Goal: Complete application form: Complete application form

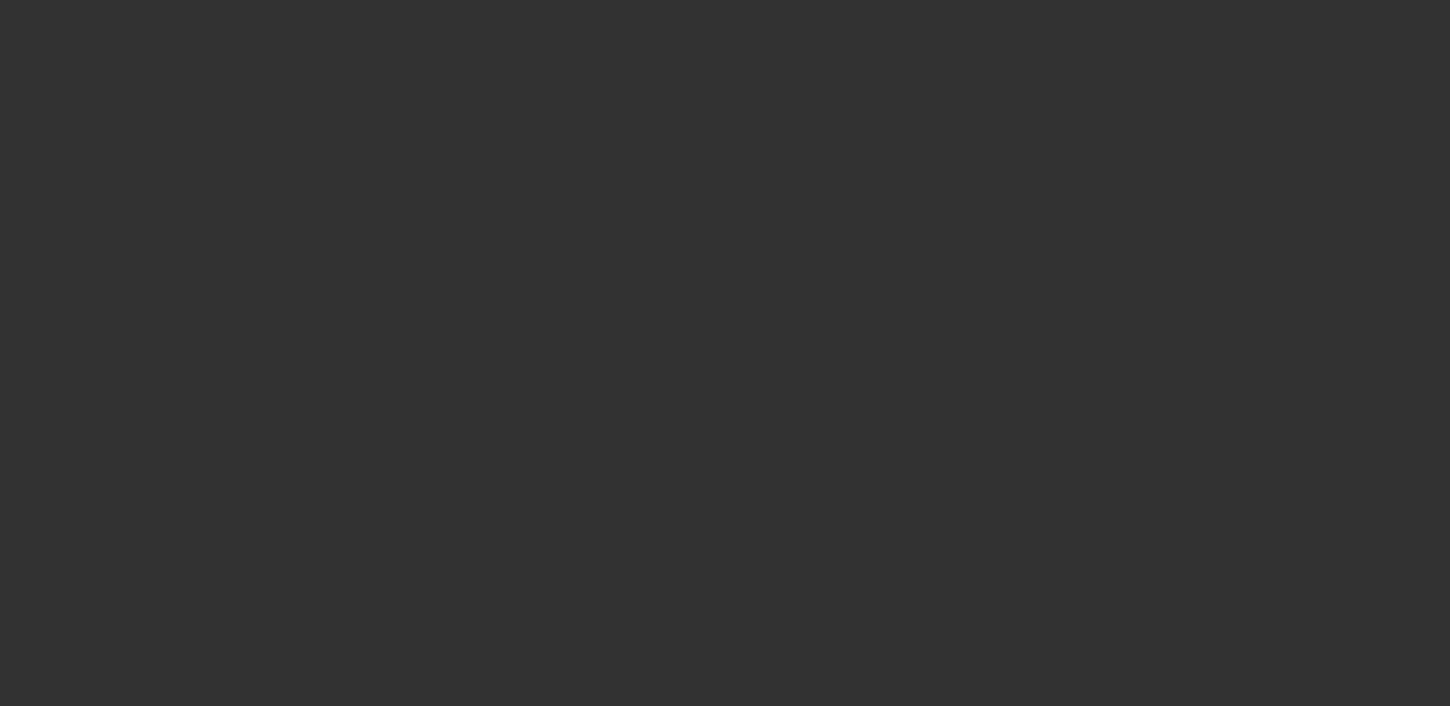
select select "0"
select select "2"
select select "0.1"
select select "4"
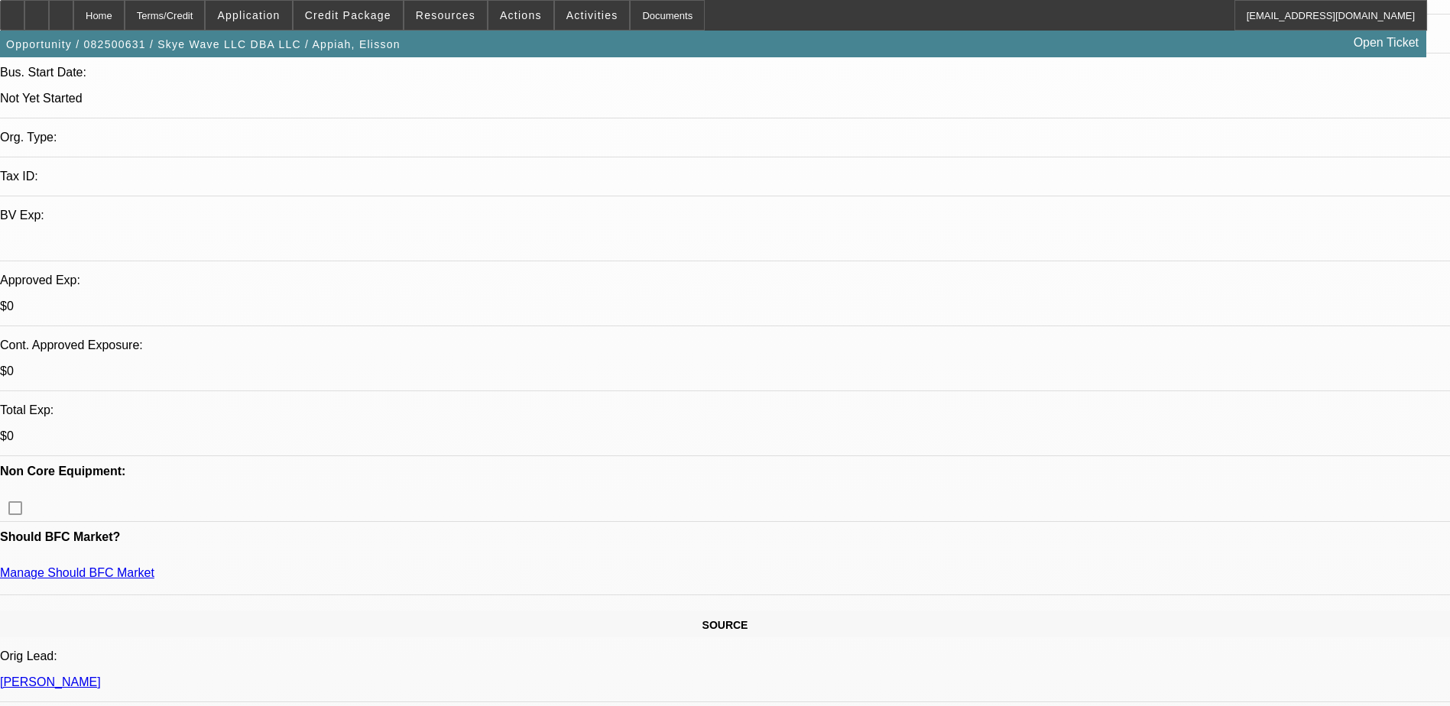
scroll to position [306, 0]
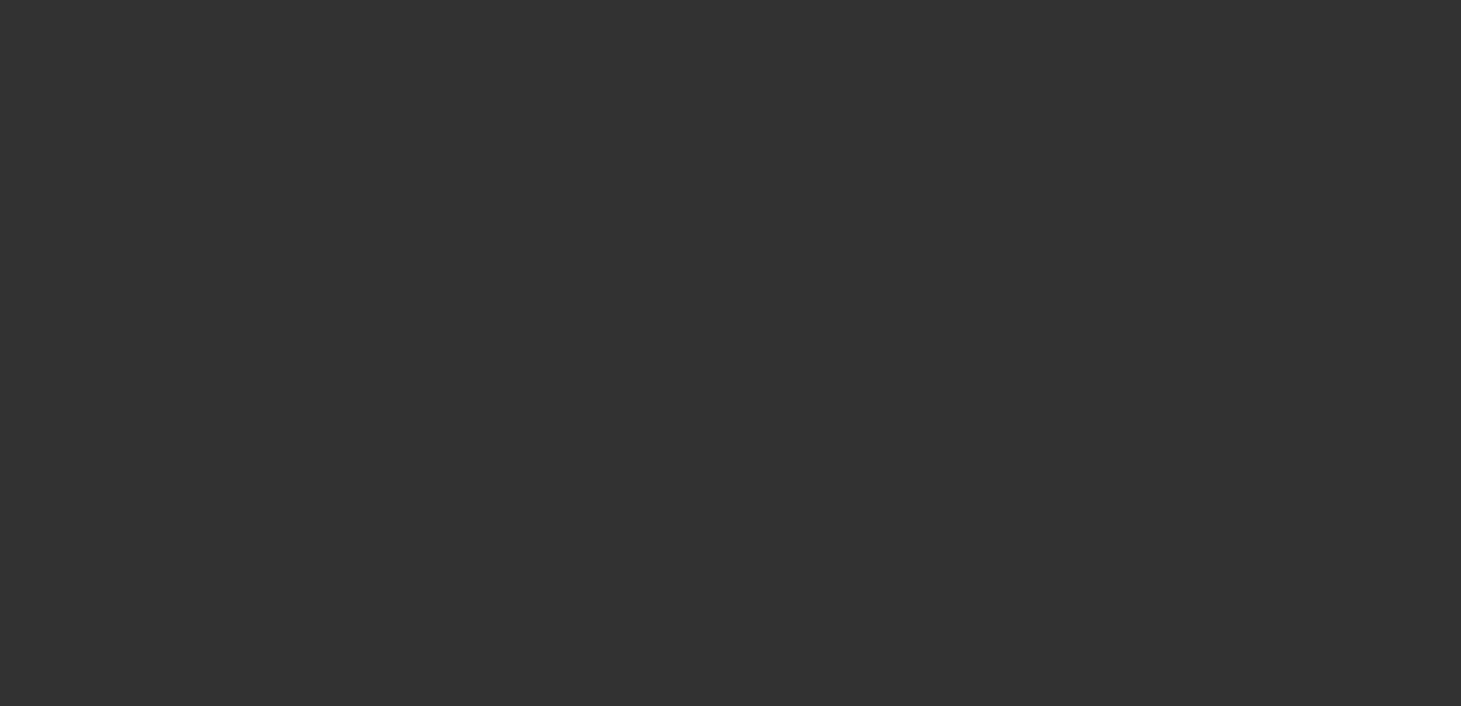
select select "0"
select select "2"
select select "0"
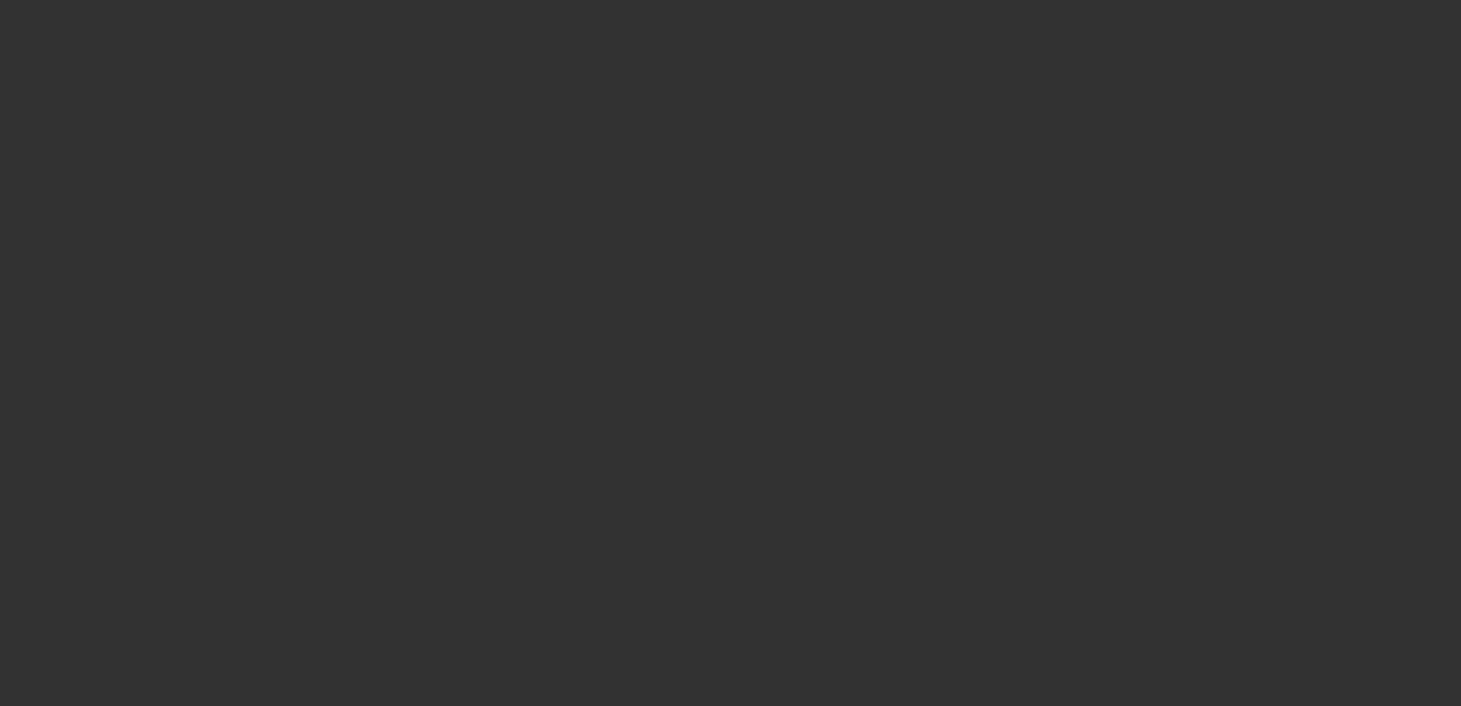
select select "0"
select select "2"
select select "0"
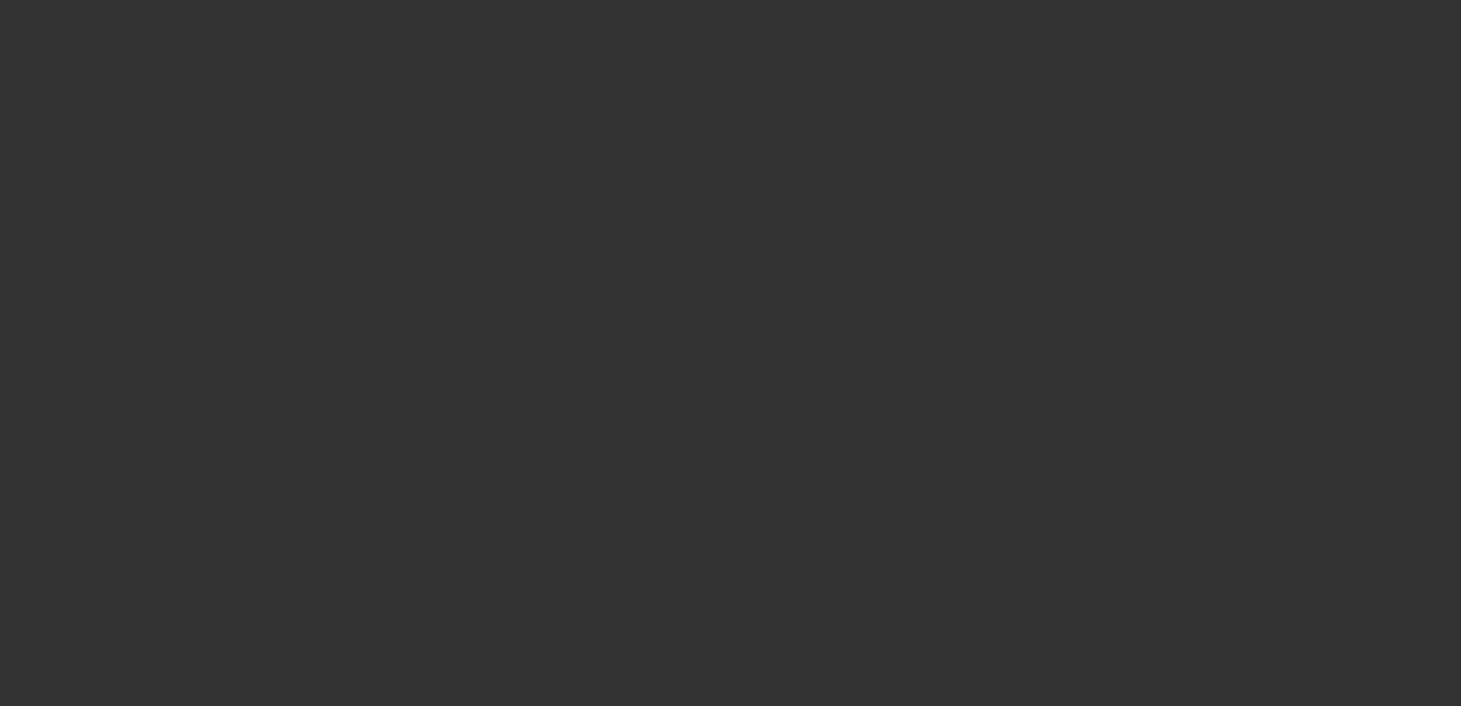
select select "2"
select select "0"
select select "1"
select select "2"
select select "6"
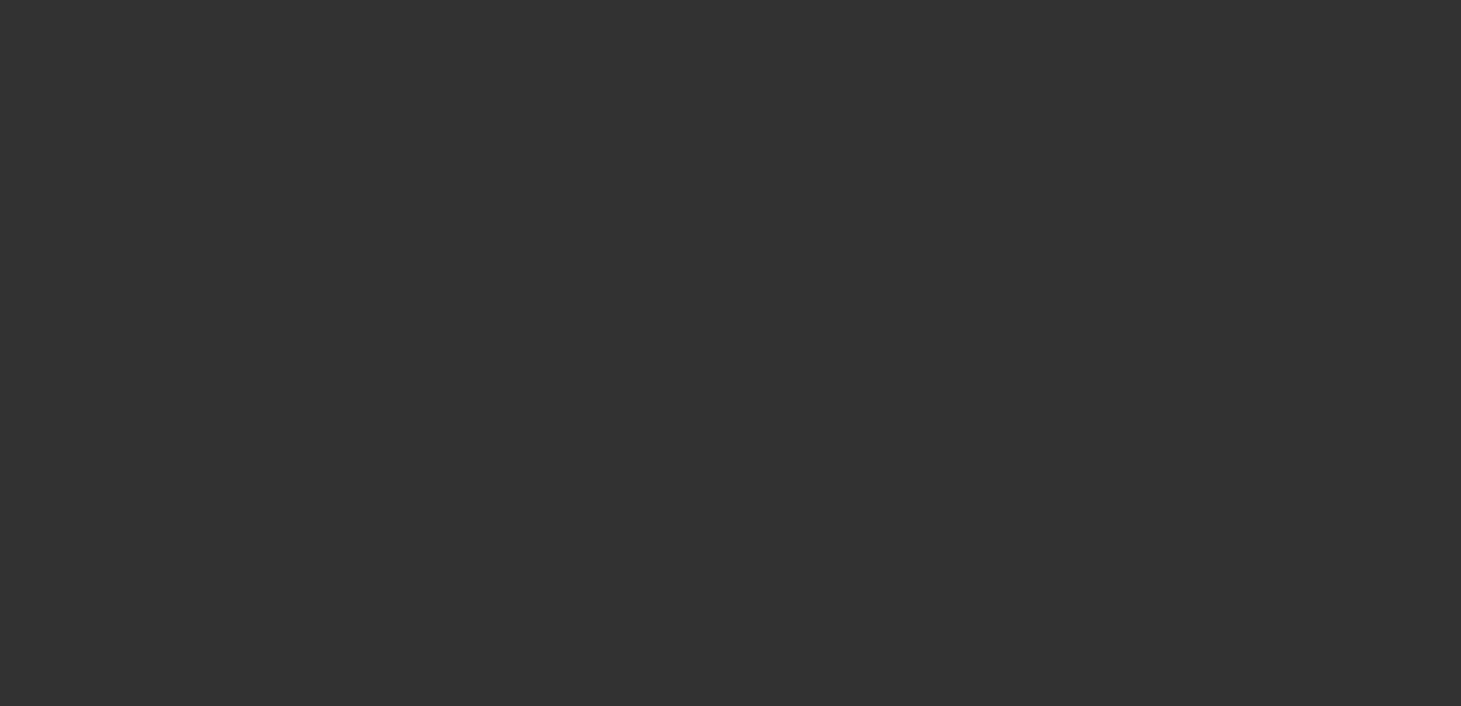
select select "1"
select select "6"
select select "1"
select select "2"
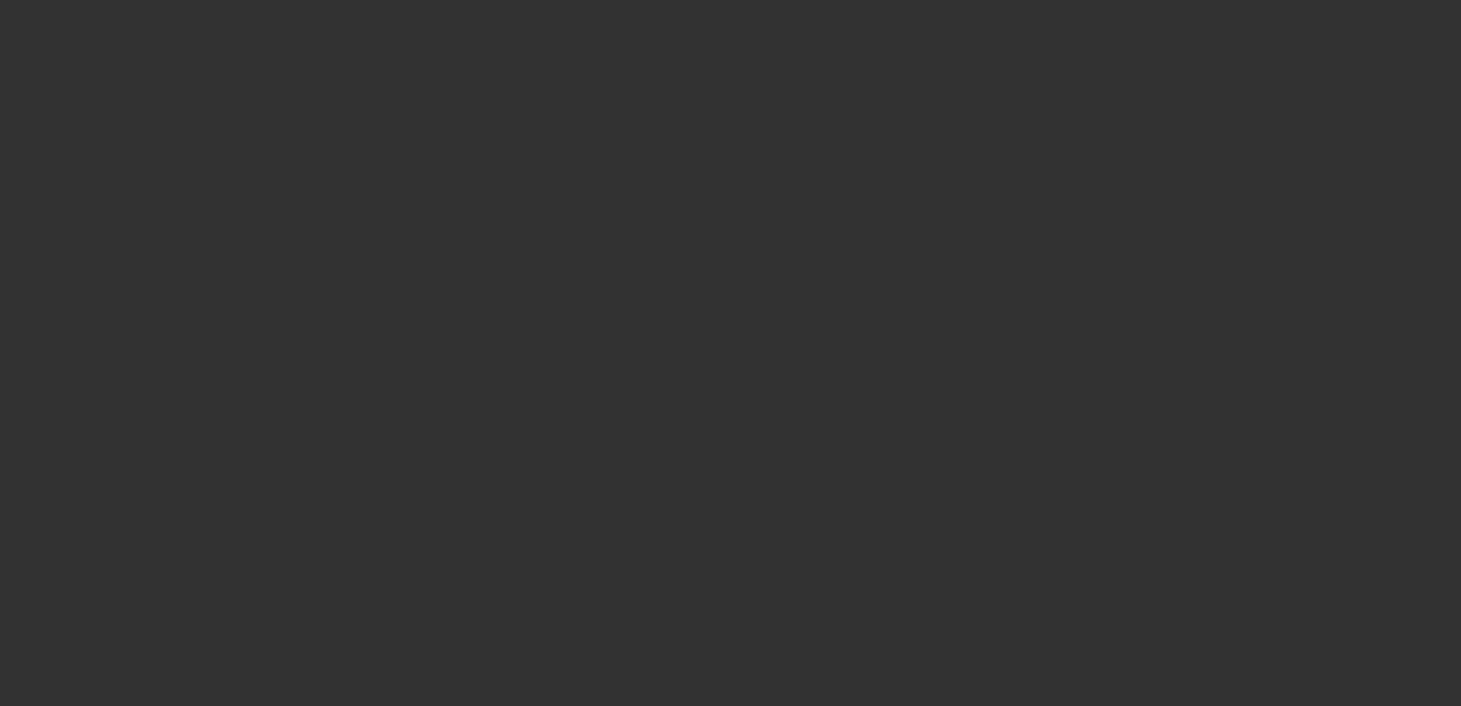
select select "6"
select select "1"
select select "2"
select select "6"
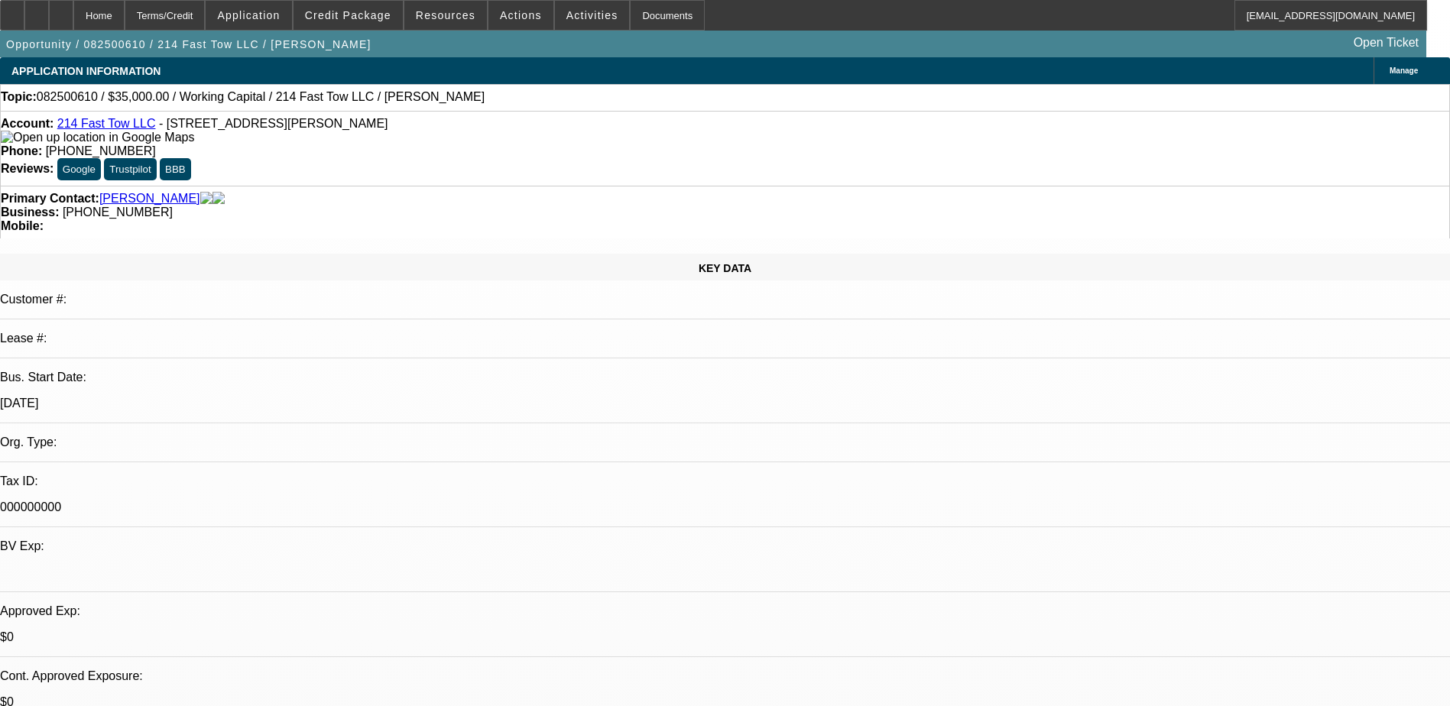
select select "0"
select select "2"
select select "0.1"
select select "4"
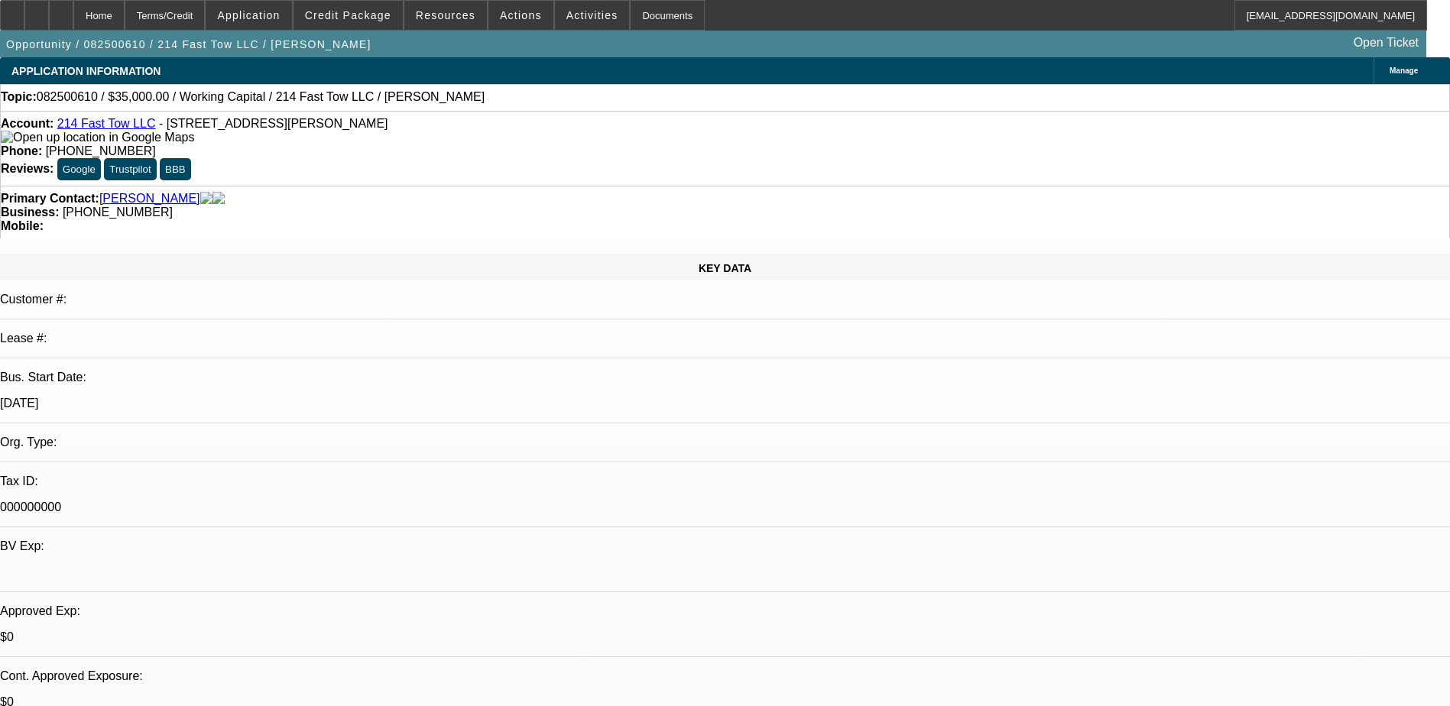
scroll to position [229, 0]
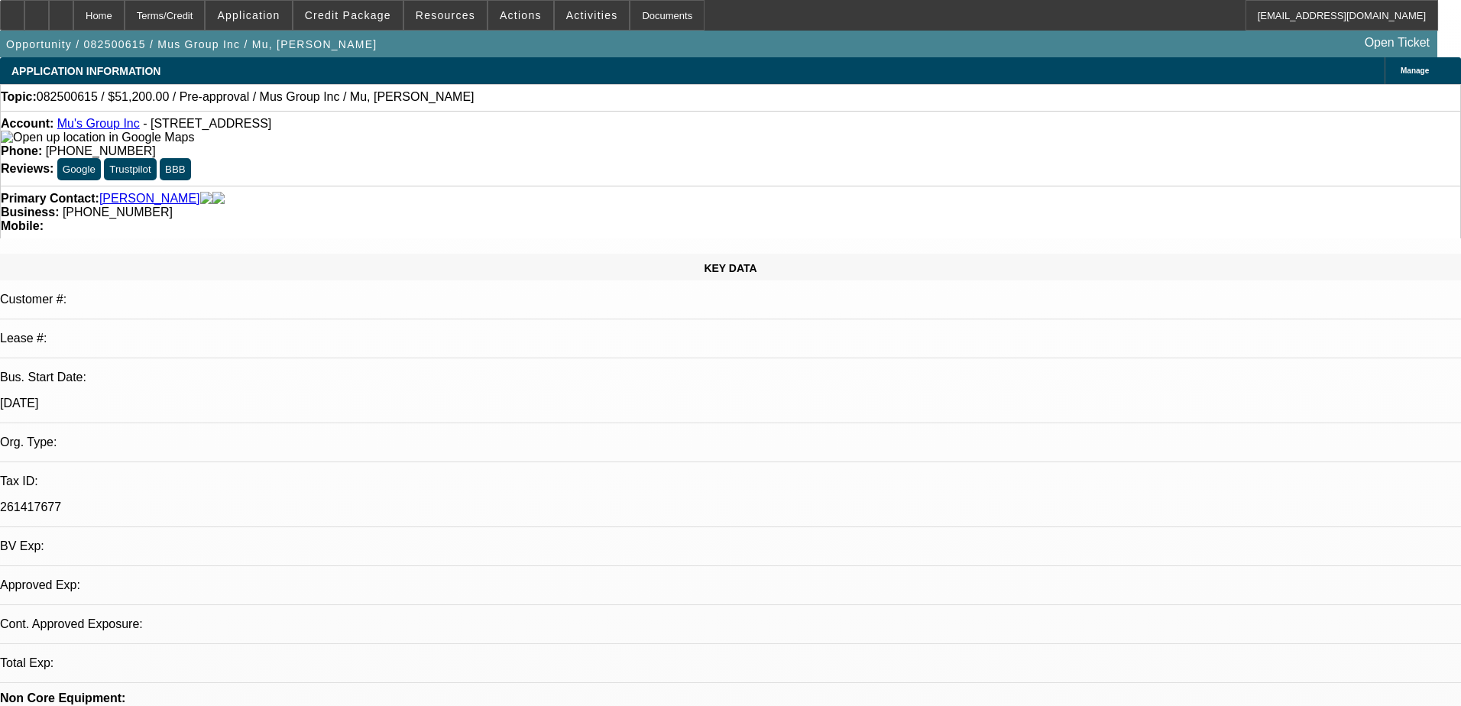
select select "0.2"
select select "2"
select select "0.1"
select select "4"
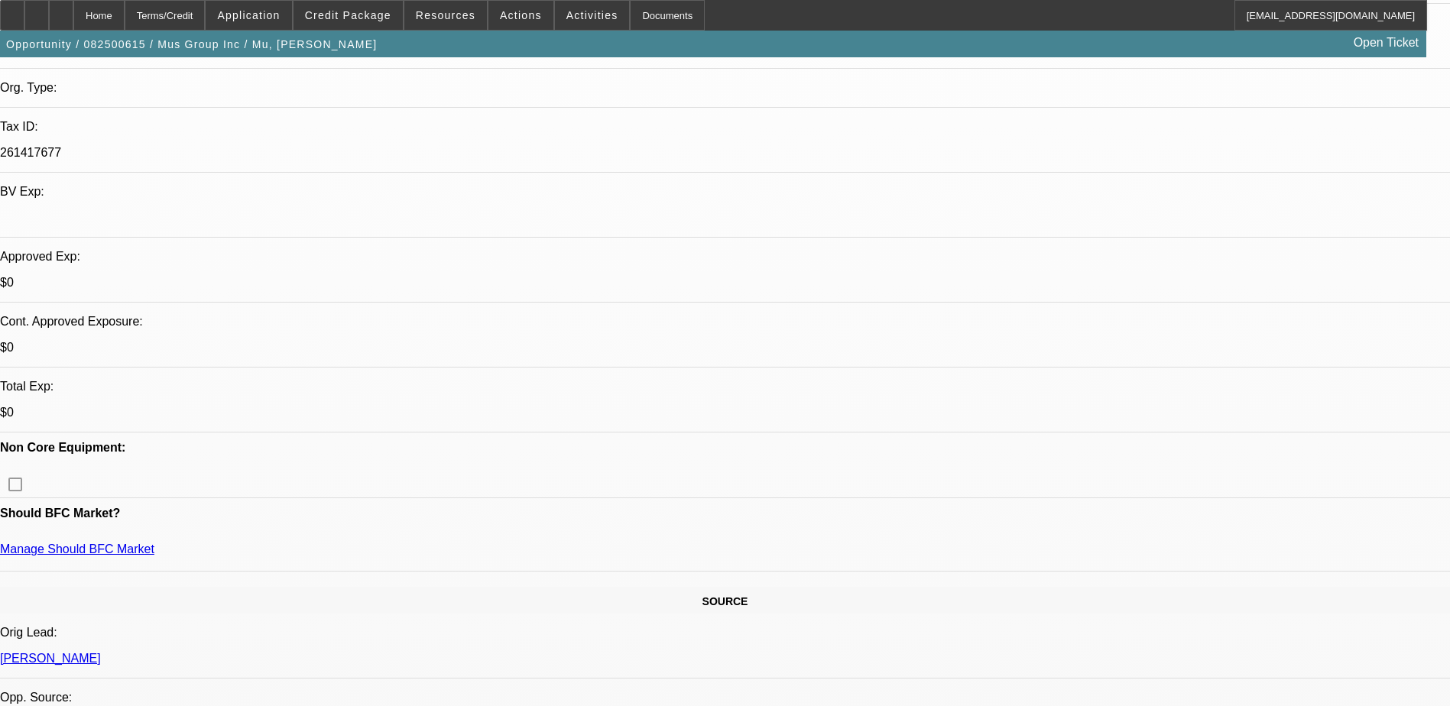
scroll to position [382, 0]
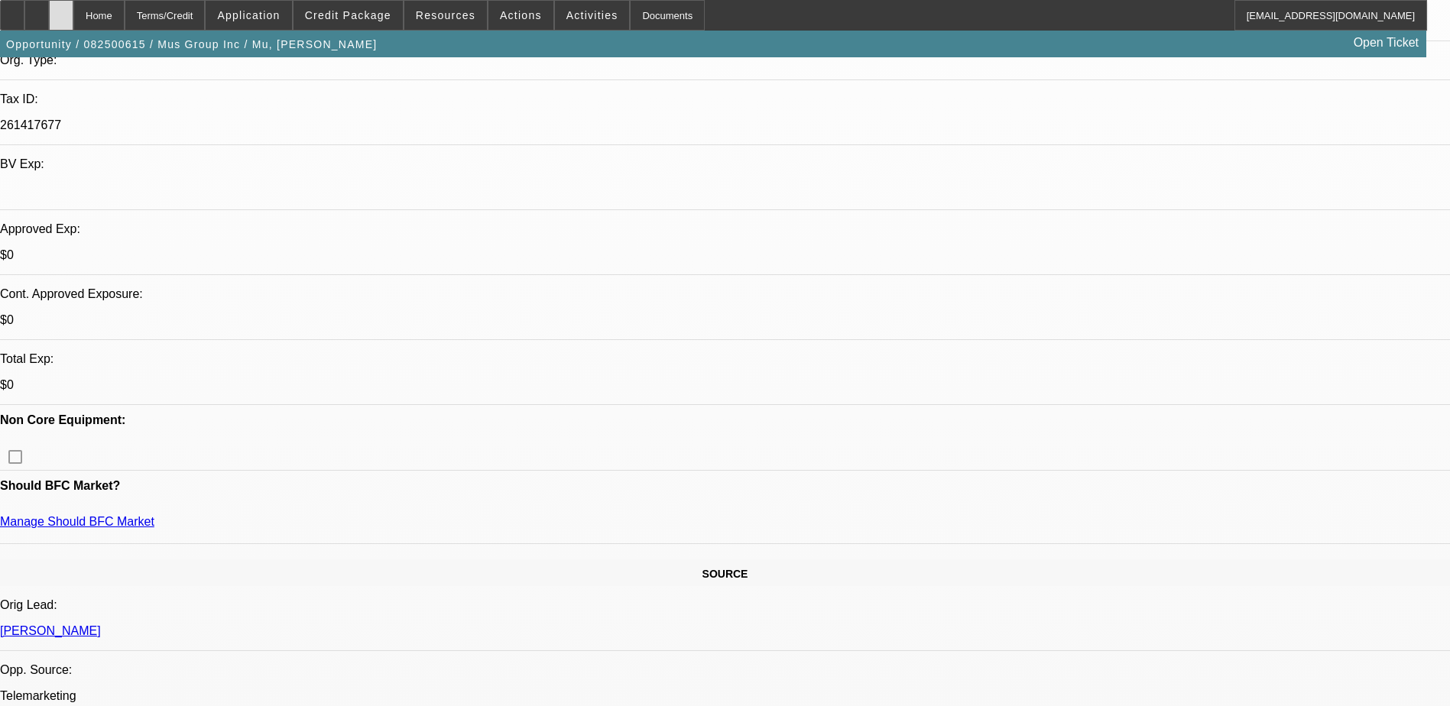
click at [73, 20] on div at bounding box center [61, 15] width 24 height 31
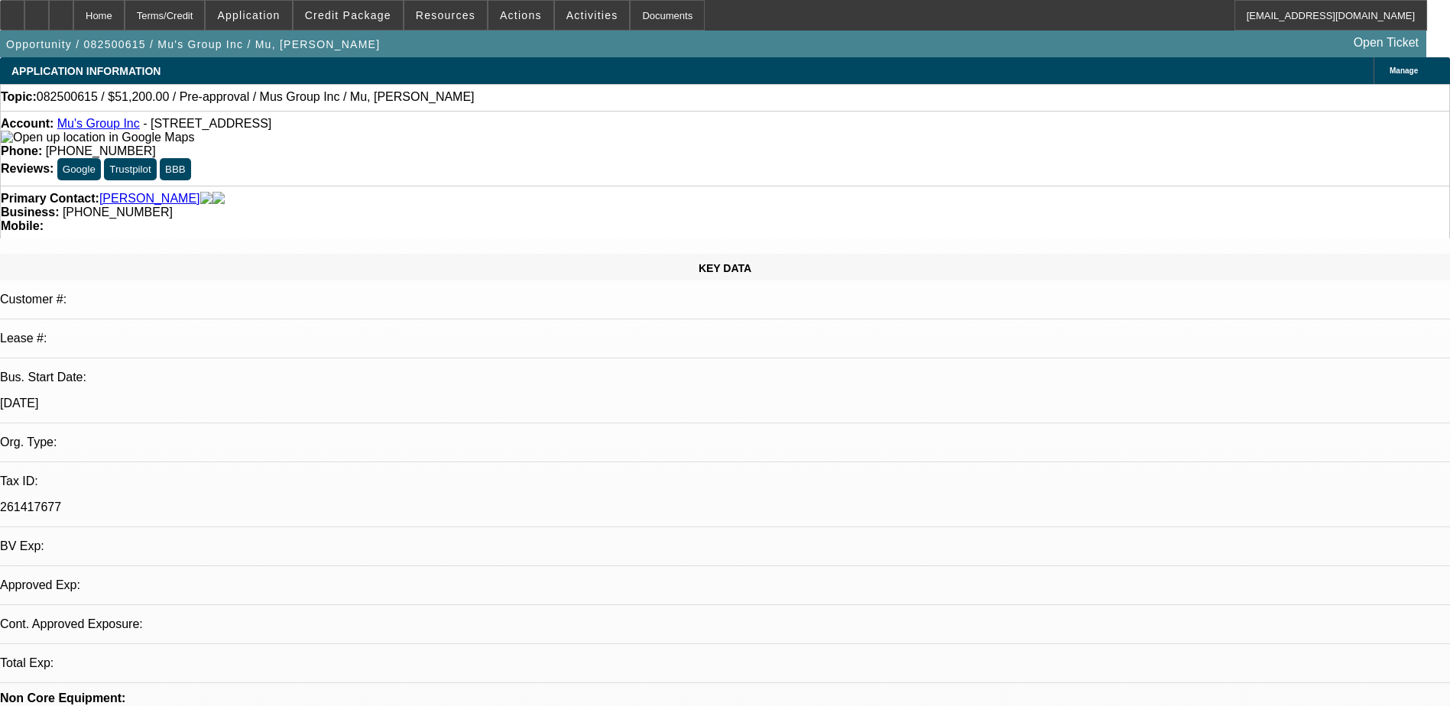
select select "0.2"
select select "2"
select select "0.1"
select select "1"
select select "2"
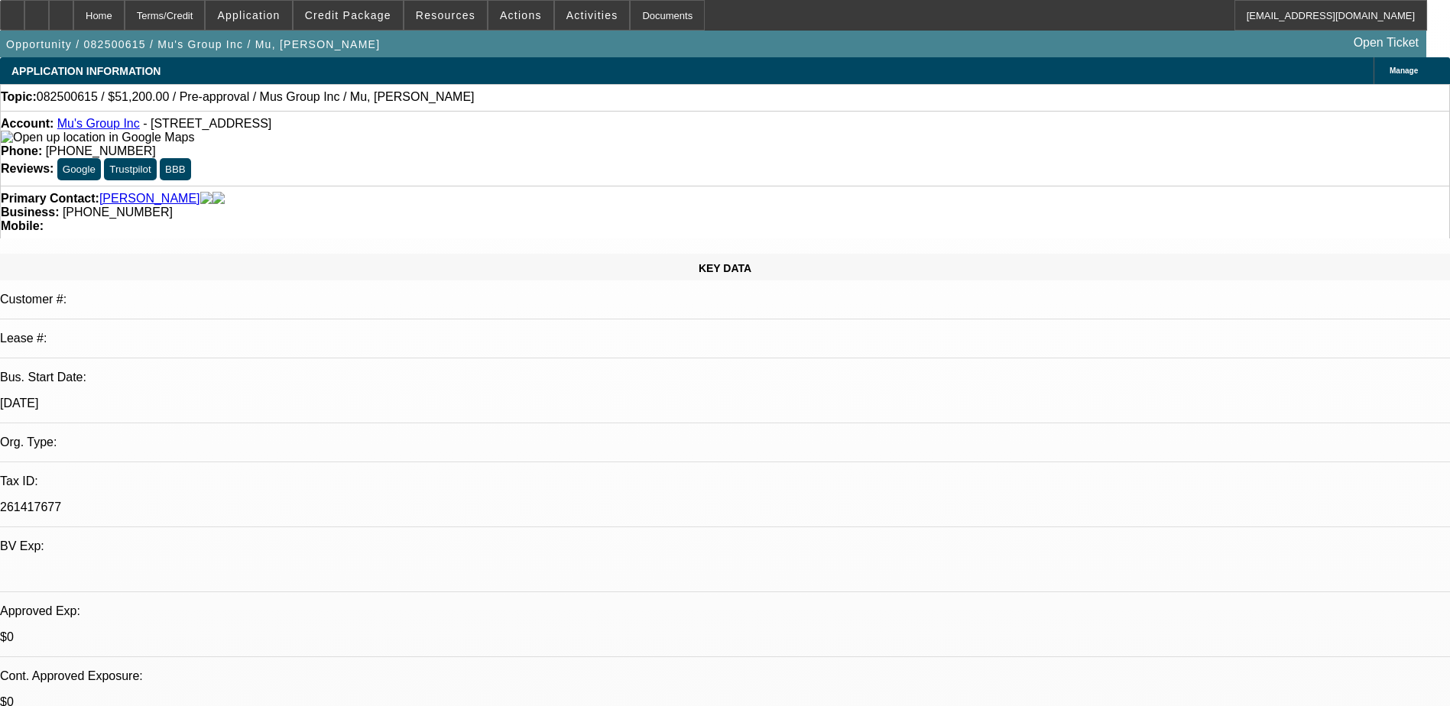
select select "4"
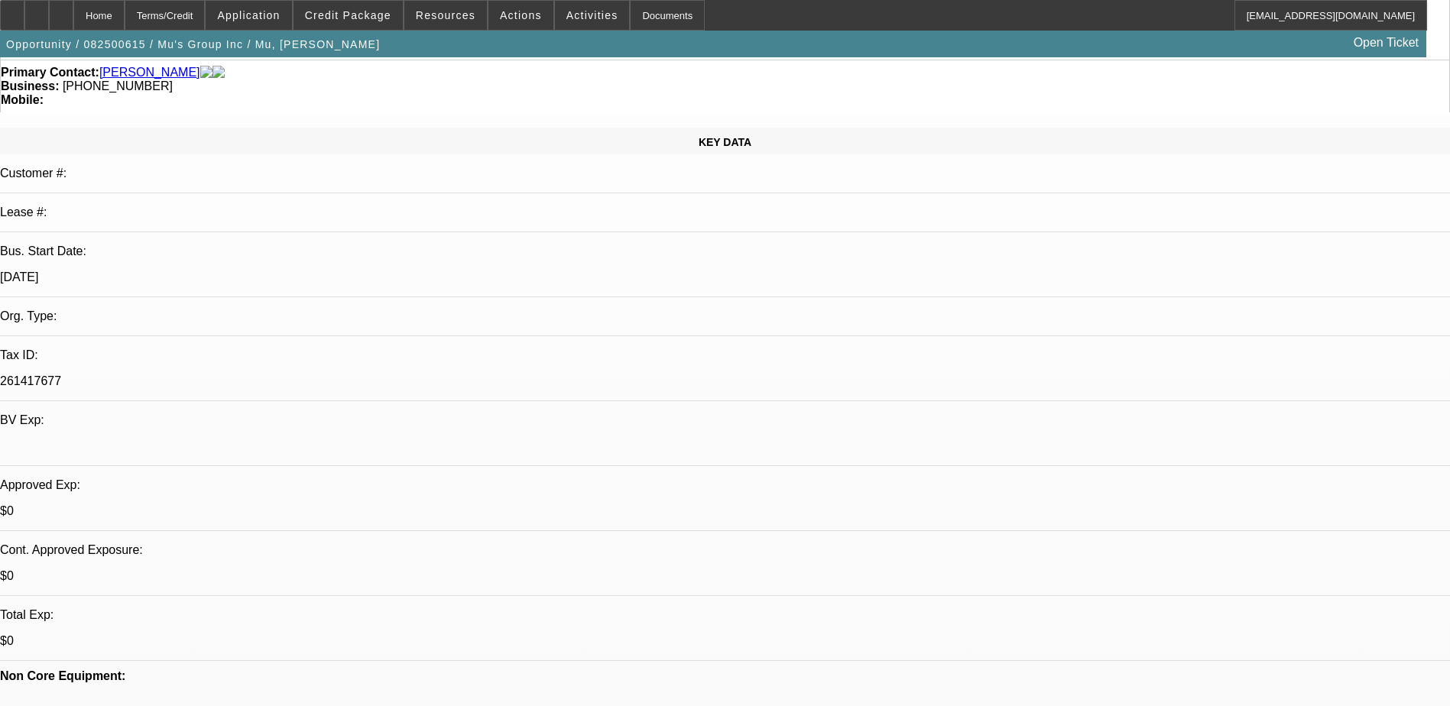
scroll to position [153, 0]
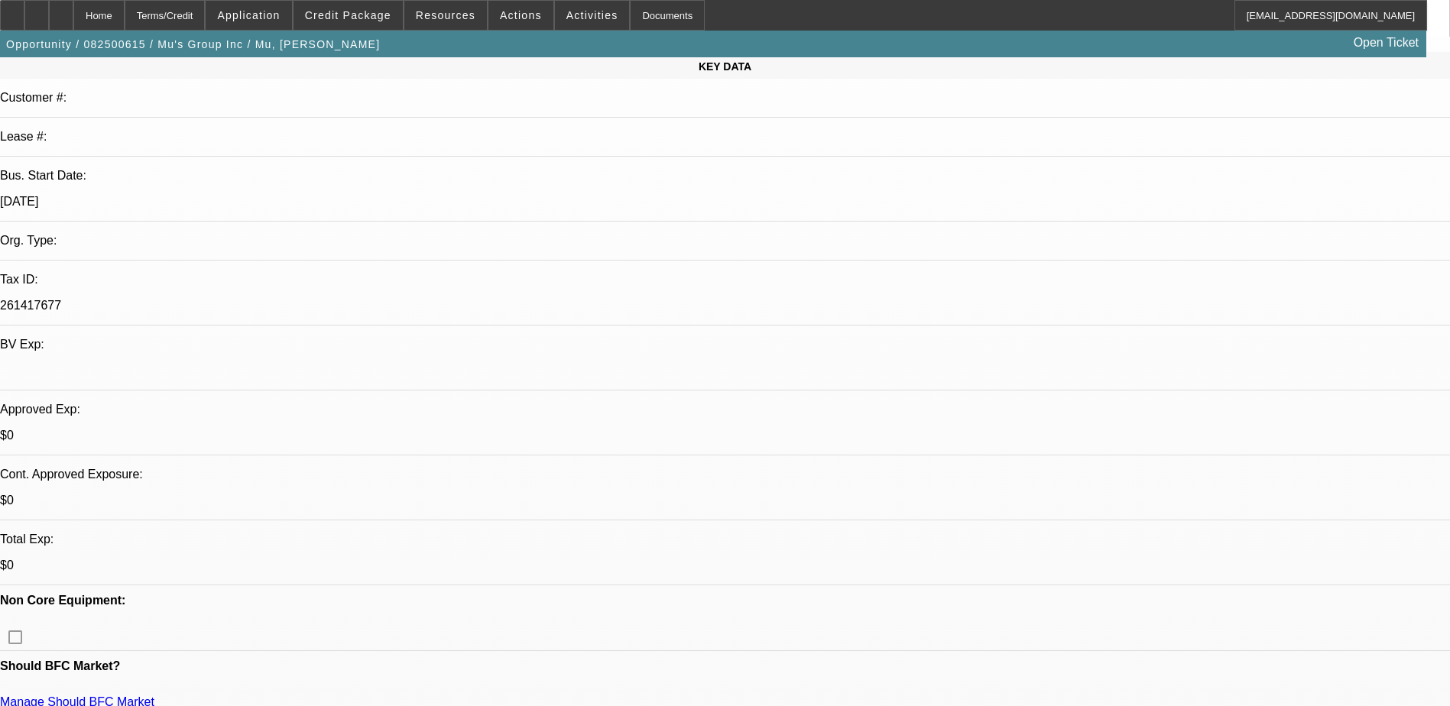
scroll to position [0, 0]
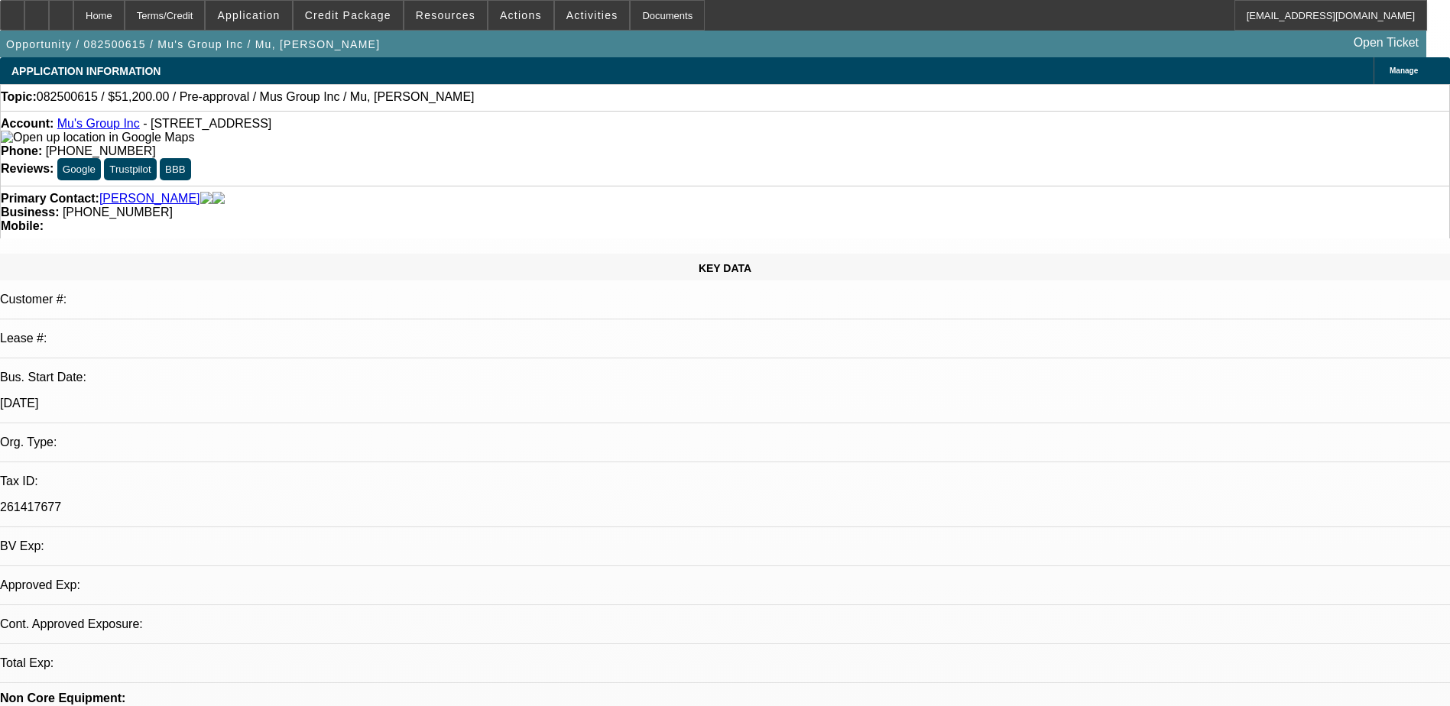
select select "0.2"
select select "2"
select select "0.1"
select select "1"
select select "2"
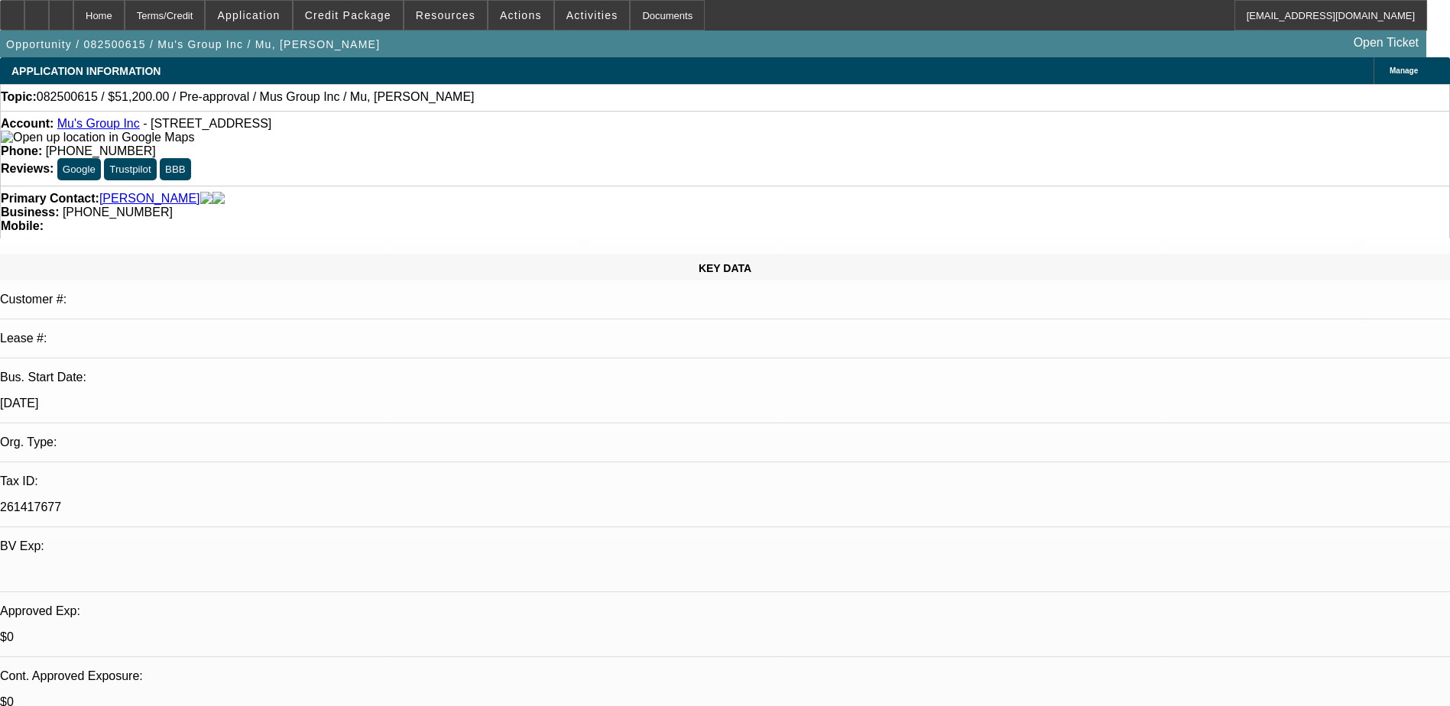
select select "4"
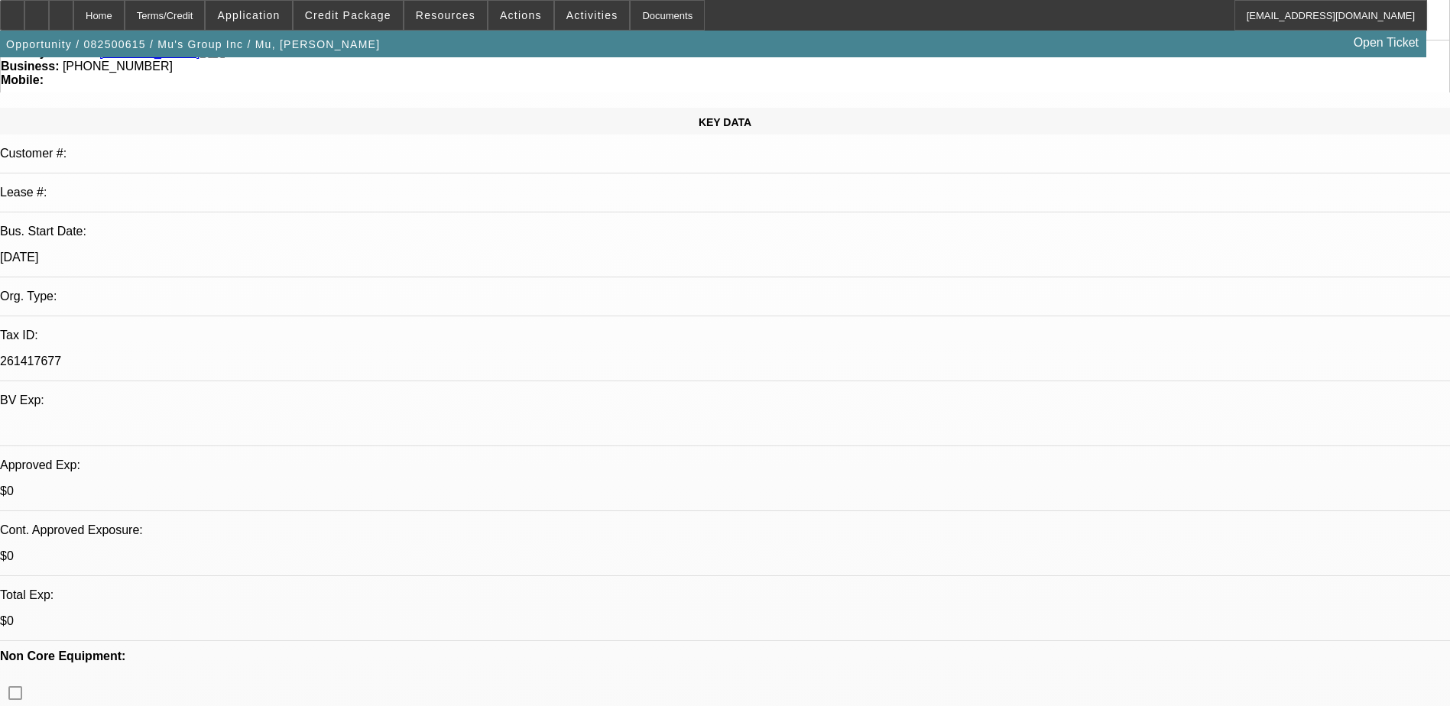
scroll to position [153, 0]
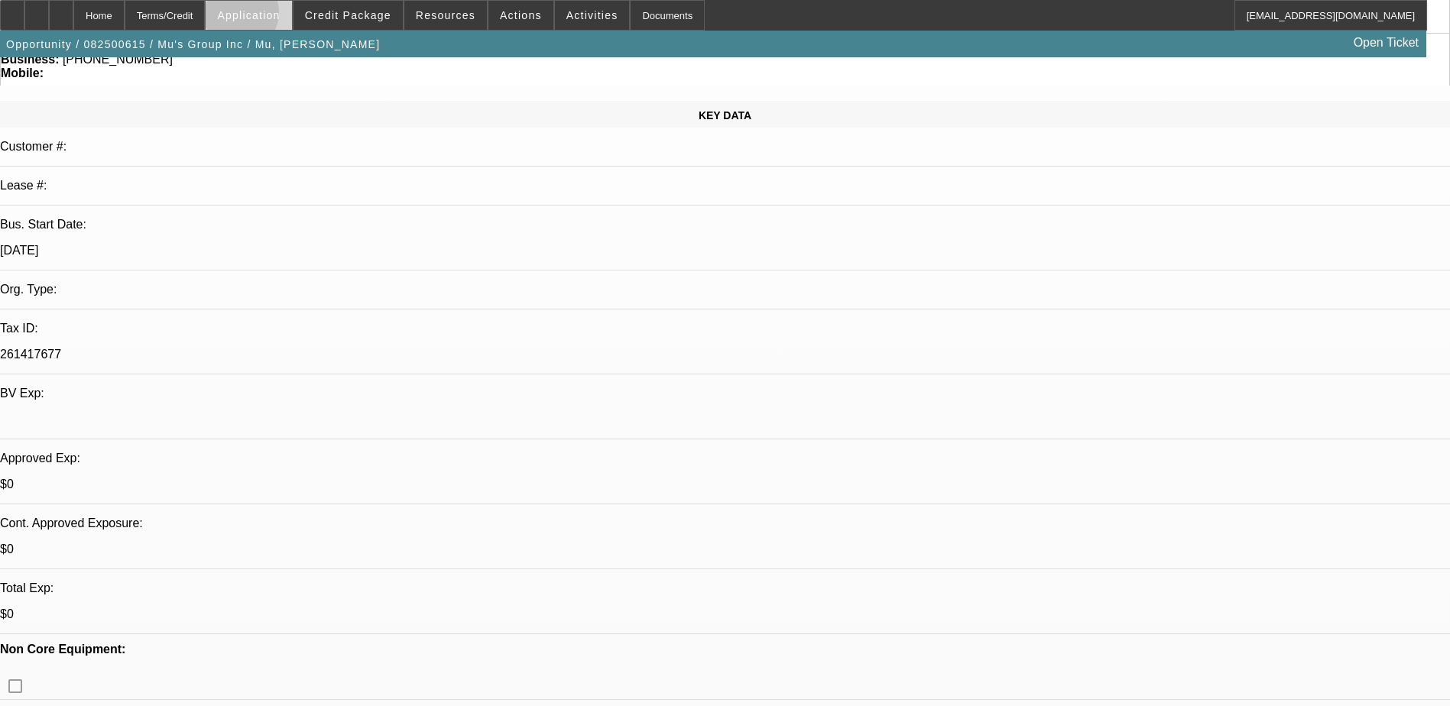
click at [276, 16] on span "Application" at bounding box center [248, 15] width 63 height 12
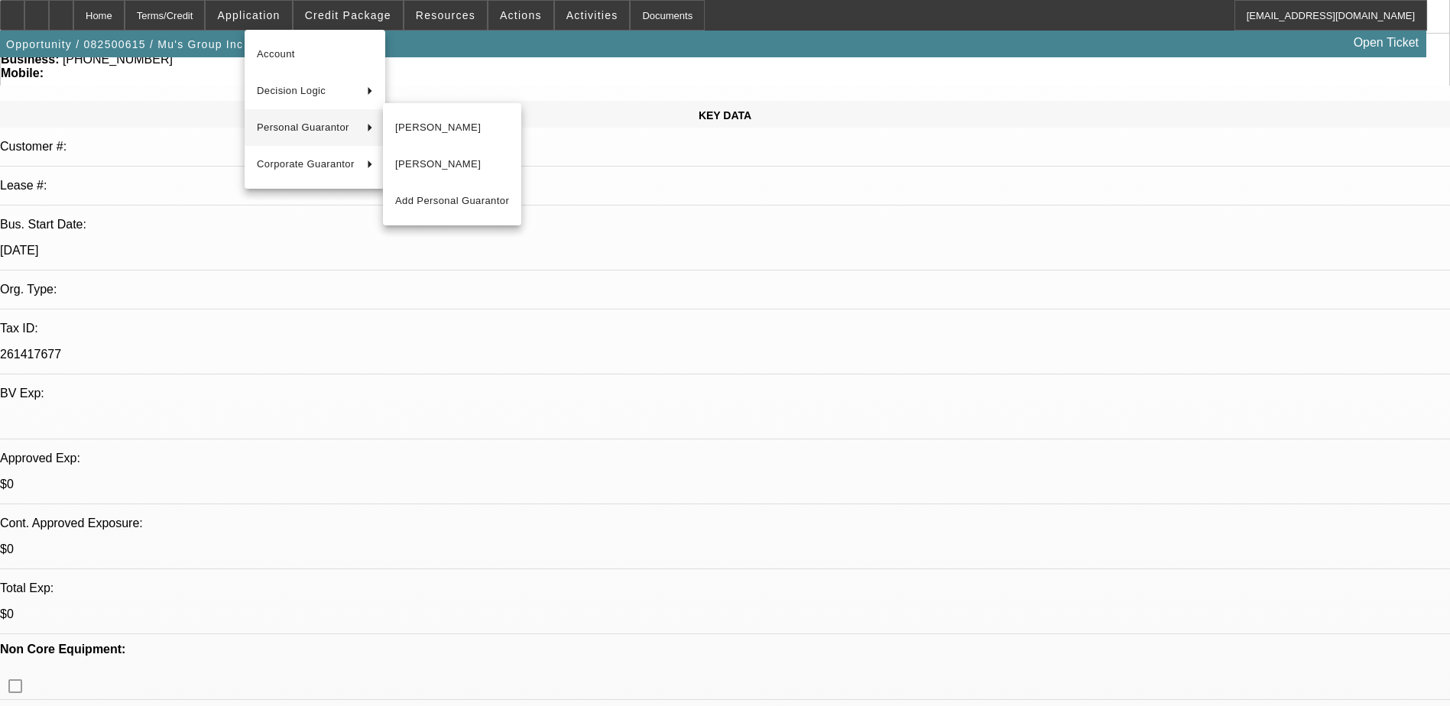
click at [320, 133] on span "Personal Guarantor" at bounding box center [306, 127] width 98 height 18
click at [429, 154] on button "Betty Mu" at bounding box center [452, 164] width 138 height 37
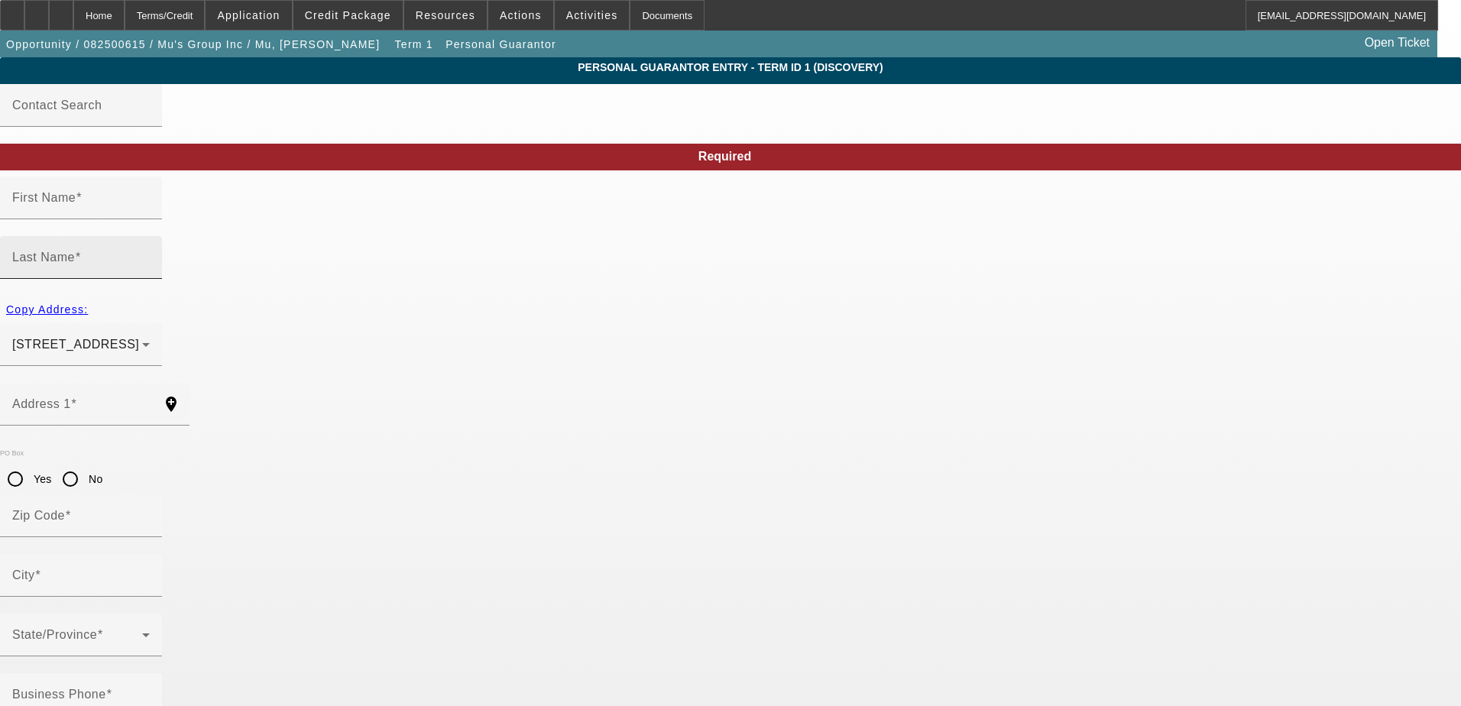
type input "Betty"
type input "Mu"
type input "4826 Hickory Branch Lane"
radio input "true"
type input "77479"
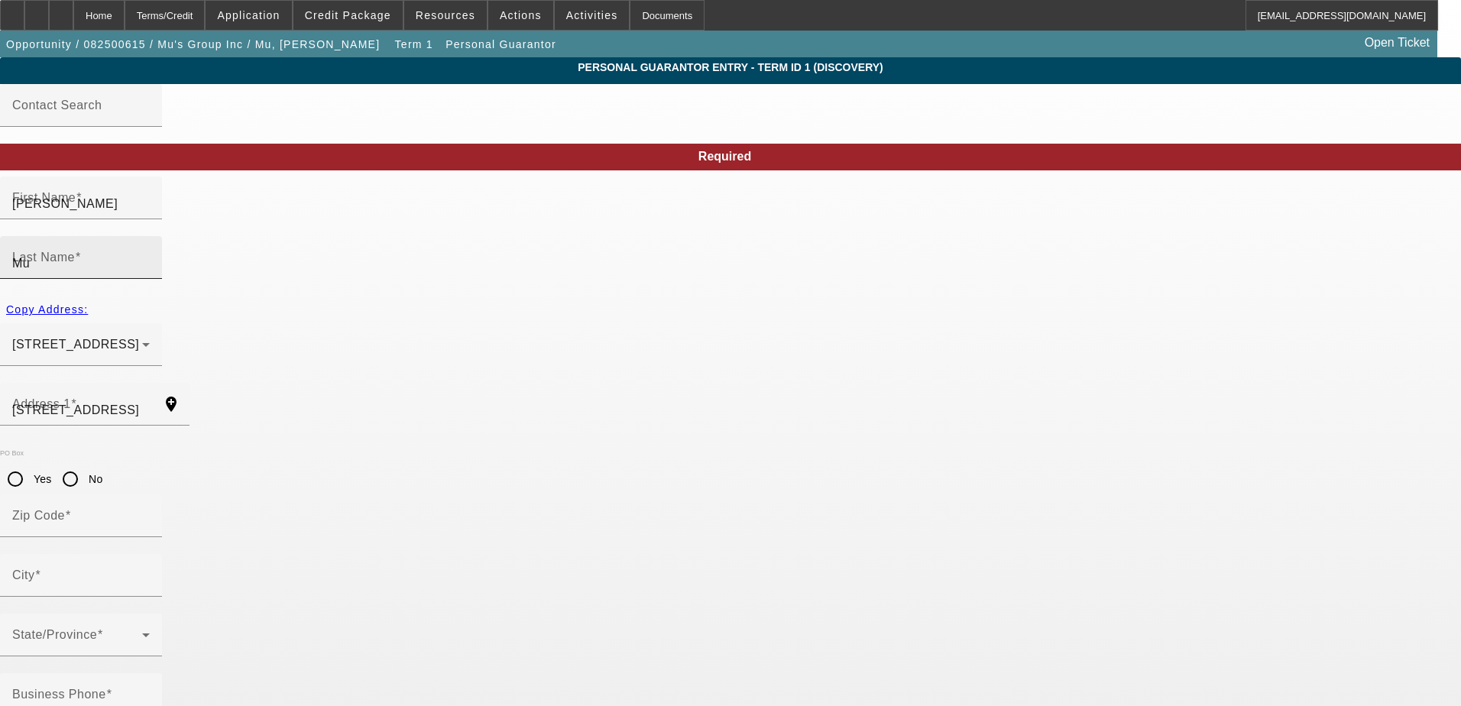
type input "Sugar Land"
type input "(281) 686-2440"
type input "30"
type input "077-52-1204"
type input "texascolorplants@yahoo.com"
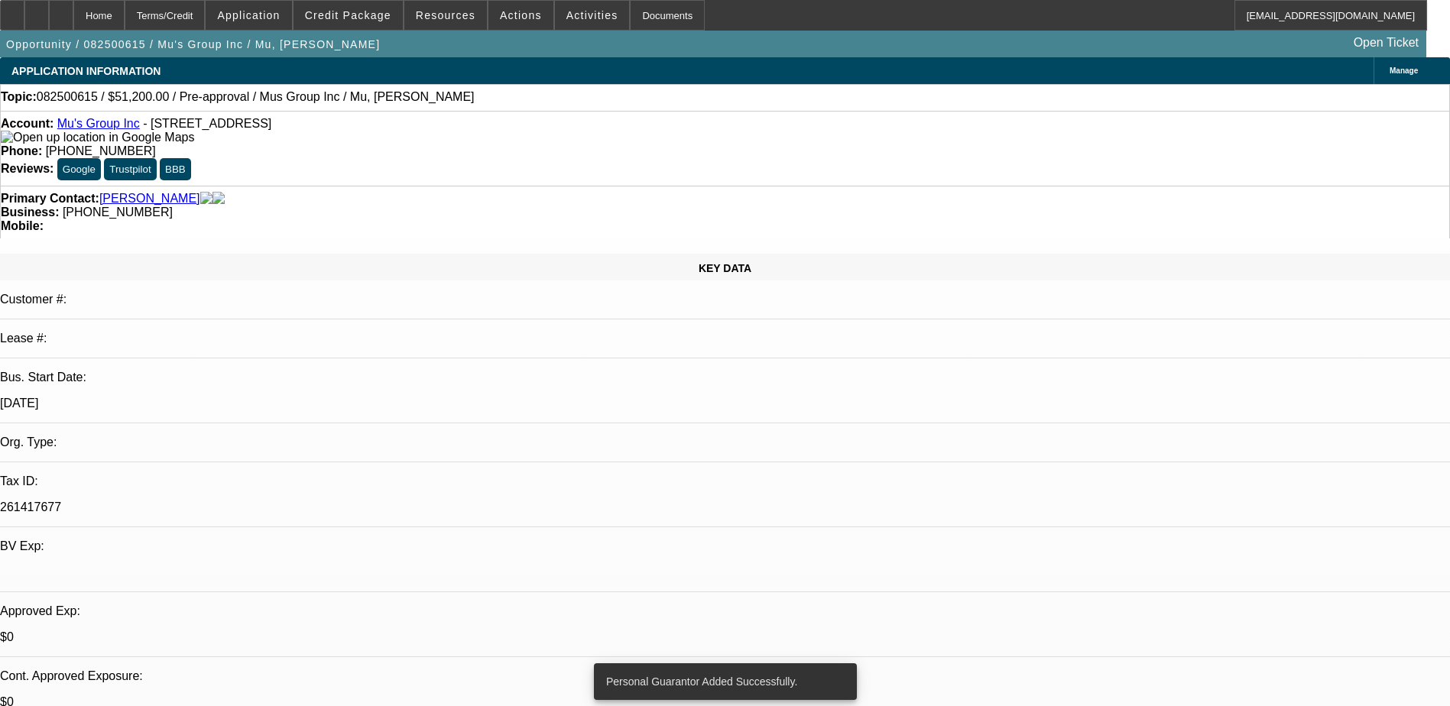
select select "0.2"
select select "2"
select select "0.1"
select select "4"
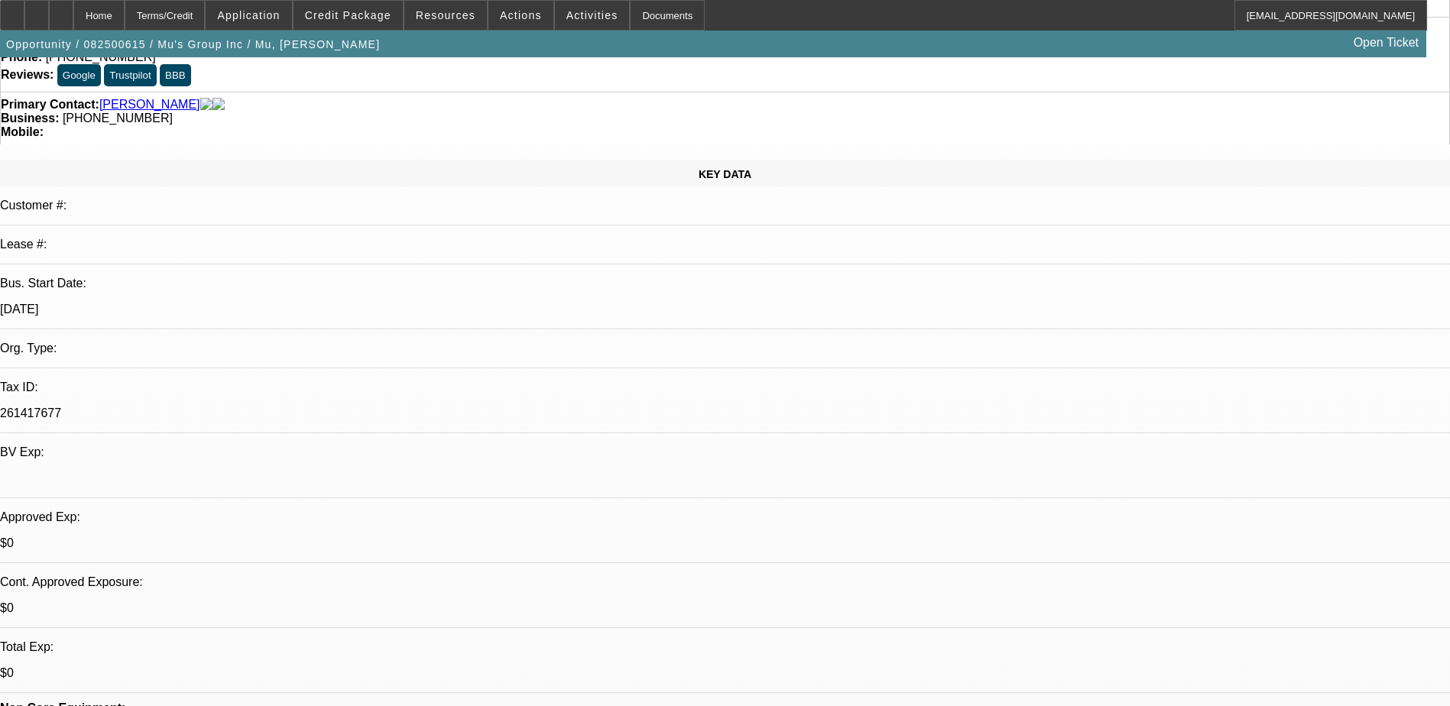
scroll to position [76, 0]
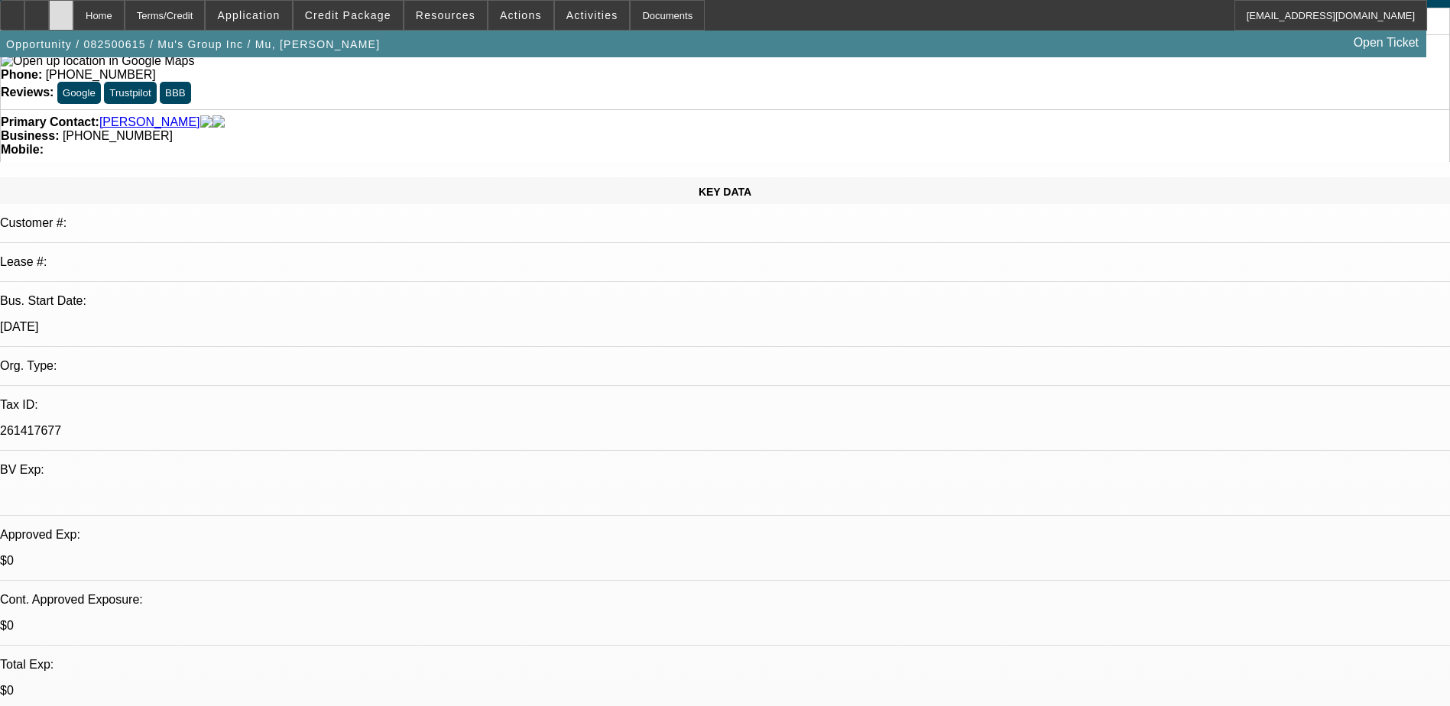
click at [73, 21] on div at bounding box center [61, 15] width 24 height 31
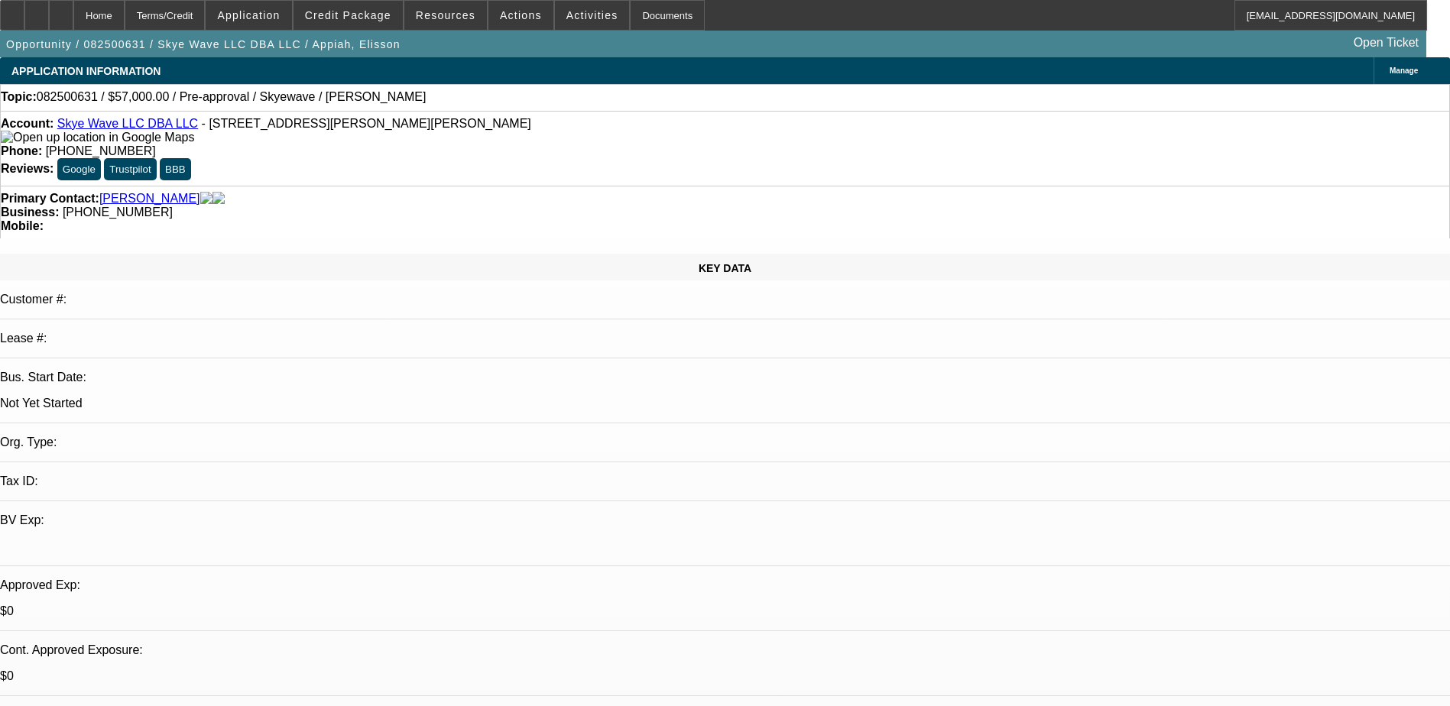
select select "0"
select select "2"
select select "0.1"
select select "4"
